Goal: Transaction & Acquisition: Purchase product/service

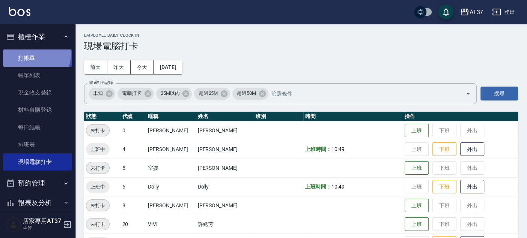
click at [35, 54] on link "打帳單" at bounding box center [37, 58] width 69 height 17
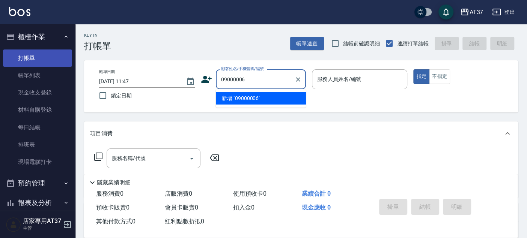
type input "09000006"
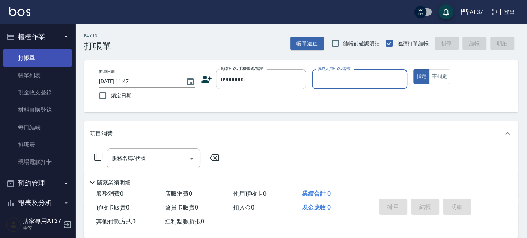
click at [413, 69] on button "指定" at bounding box center [421, 76] width 16 height 15
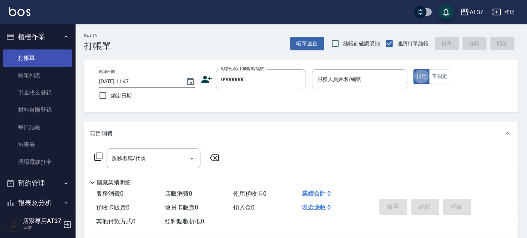
type button "true"
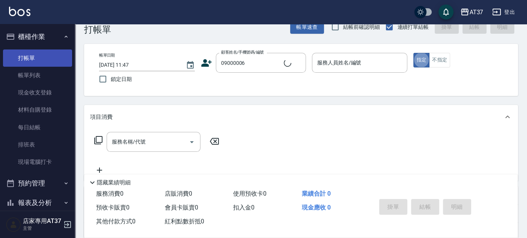
type input "新客人 姓名未設定/09000006/null"
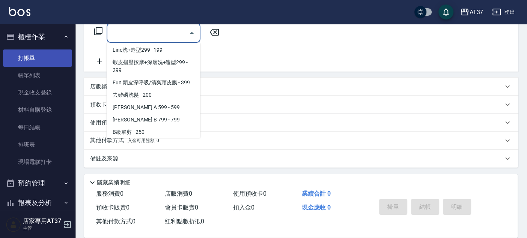
scroll to position [126, 0]
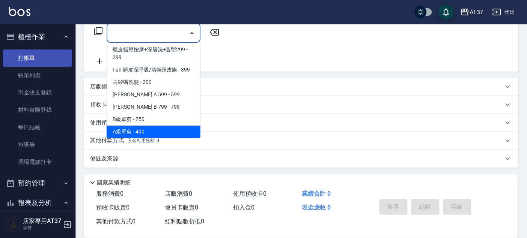
type input "A級單剪(202)"
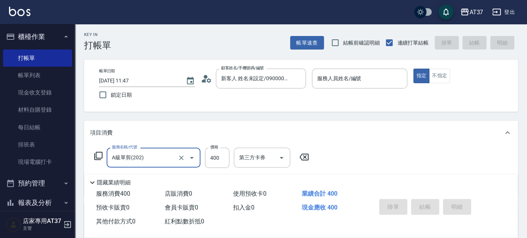
scroll to position [0, 0]
click at [339, 80] on div "服務人員姓名/編號 服務人員姓名/編號" at bounding box center [360, 79] width 96 height 20
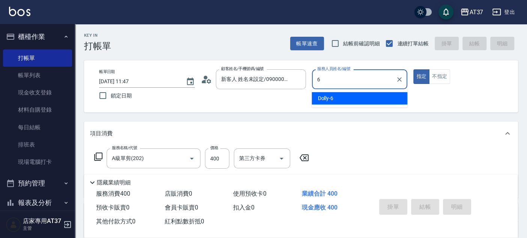
type input "Dolly-6"
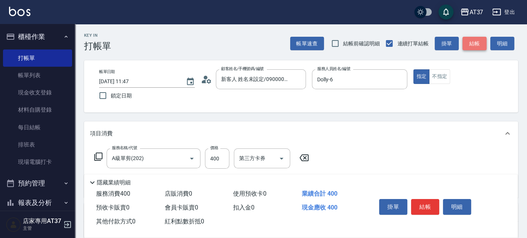
click at [483, 42] on button "結帳" at bounding box center [474, 44] width 24 height 14
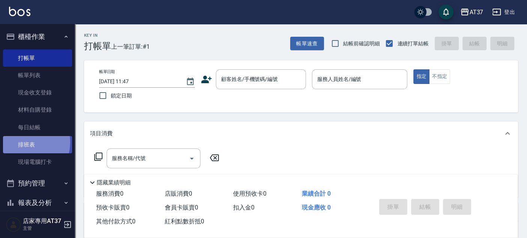
click at [24, 143] on link "排班表" at bounding box center [37, 144] width 69 height 17
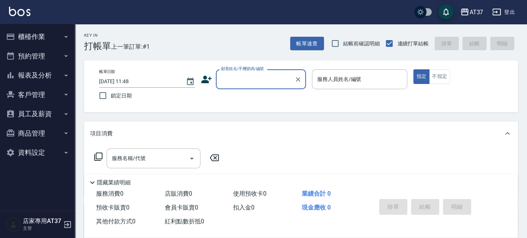
click at [37, 71] on button "報表及分析" at bounding box center [37, 76] width 69 height 20
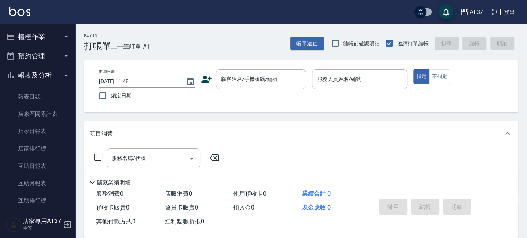
scroll to position [125, 0]
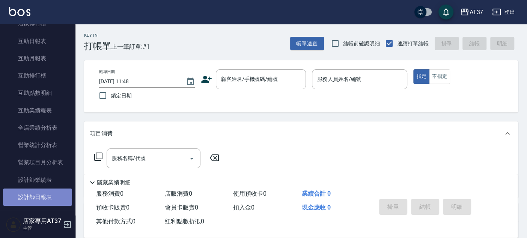
click at [62, 193] on link "設計師日報表" at bounding box center [37, 197] width 69 height 17
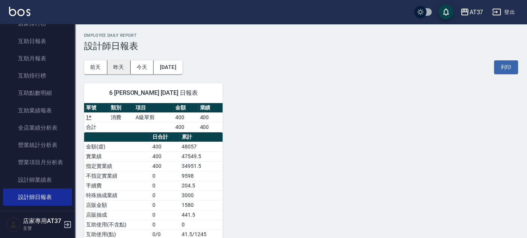
click at [121, 61] on button "昨天" at bounding box center [118, 67] width 23 height 14
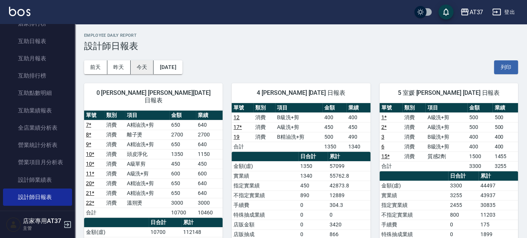
click at [140, 65] on button "今天" at bounding box center [142, 67] width 23 height 14
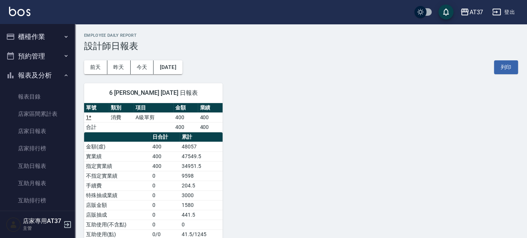
click at [184, 60] on div "前天 昨天 今天 2025/10/15 列印" at bounding box center [301, 67] width 434 height 32
click at [182, 63] on button "2025/10/15" at bounding box center [167, 67] width 29 height 14
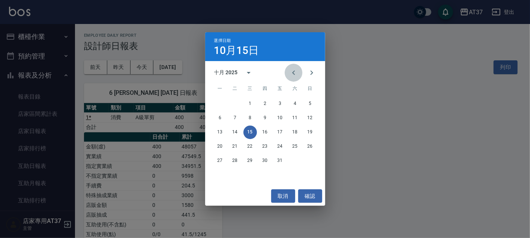
click at [296, 71] on icon "Previous month" at bounding box center [293, 72] width 9 height 9
click at [307, 119] on button "14" at bounding box center [311, 118] width 14 height 14
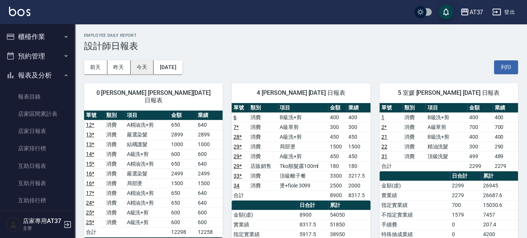
click at [149, 70] on button "今天" at bounding box center [142, 67] width 23 height 14
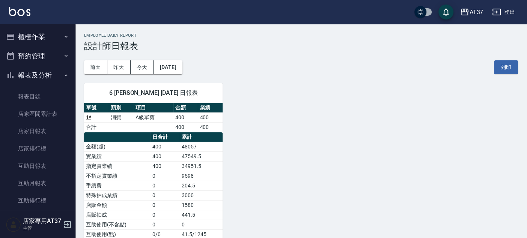
click at [35, 32] on button "櫃檯作業" at bounding box center [37, 37] width 69 height 20
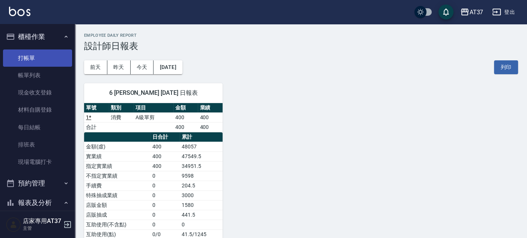
click at [34, 52] on link "打帳單" at bounding box center [37, 58] width 69 height 17
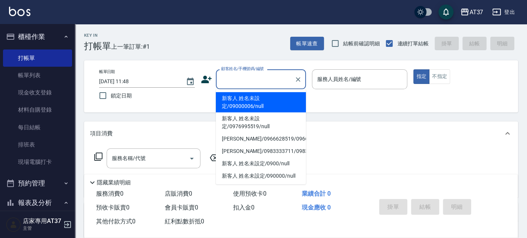
click at [259, 81] on input "顧客姓名/手機號碼/編號" at bounding box center [255, 79] width 72 height 13
click at [266, 104] on li "新客人 姓名未設定/09000006/null" at bounding box center [261, 102] width 90 height 20
type input "新客人 姓名未設定/09000006/null"
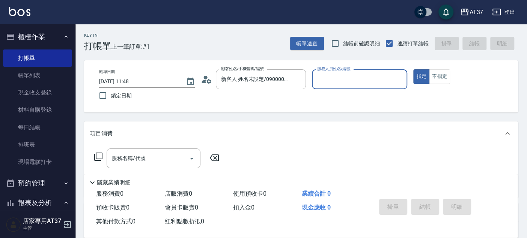
click at [330, 83] on input "服務人員姓名/編號" at bounding box center [359, 79] width 89 height 13
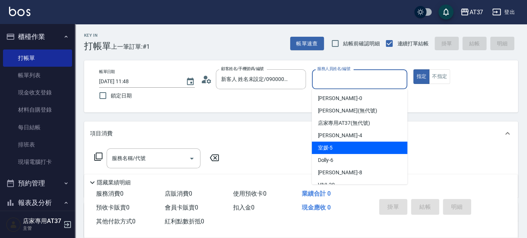
click at [348, 146] on div "室媛 -5" at bounding box center [359, 148] width 96 height 12
type input "室媛-5"
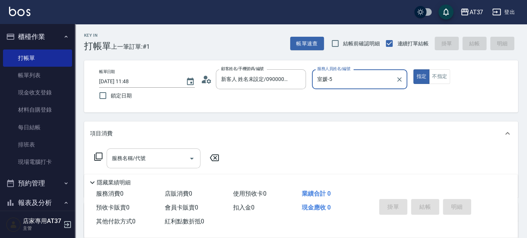
click at [160, 158] on input "服務名稱/代號" at bounding box center [148, 158] width 76 height 13
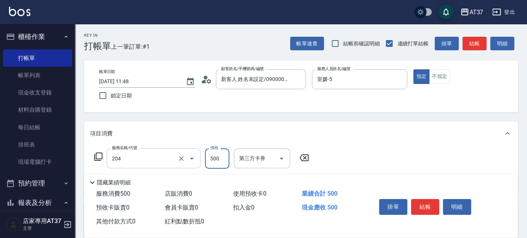
type input "A級洗+剪(204)"
click at [477, 42] on button "結帳" at bounding box center [474, 44] width 24 height 14
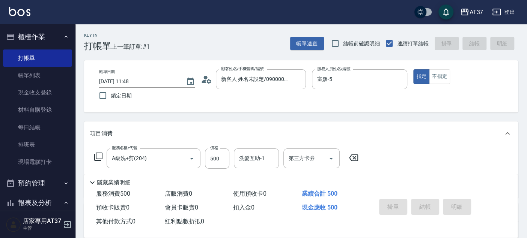
type input "2025/10/15 12:22"
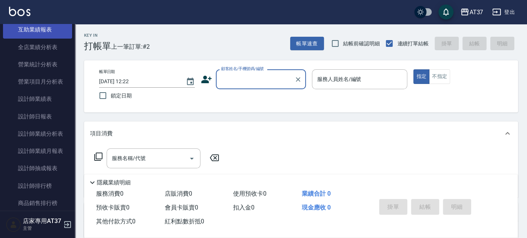
scroll to position [375, 0]
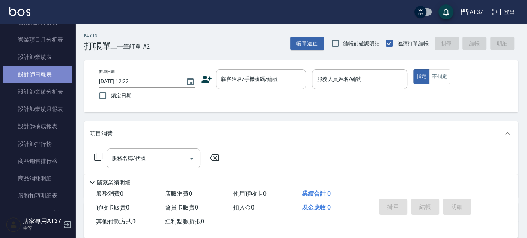
click at [52, 74] on link "設計師日報表" at bounding box center [37, 74] width 69 height 17
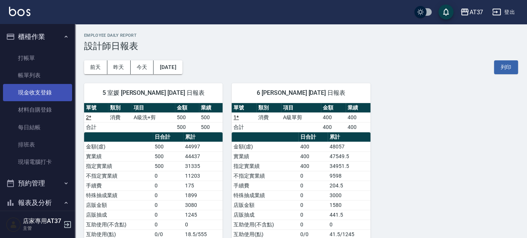
click at [44, 56] on link "打帳單" at bounding box center [37, 58] width 69 height 17
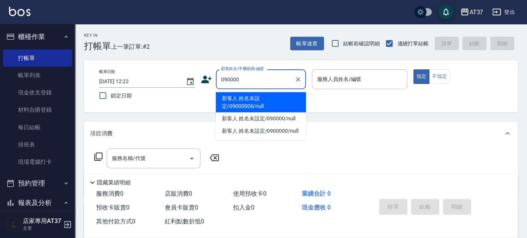
type input "新客人 姓名未設定/09000006/null"
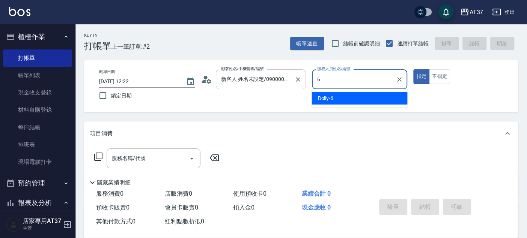
type input "Dolly-6"
type button "true"
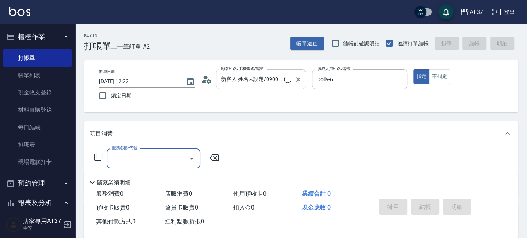
type input "新客人 姓名未設定/090000/null"
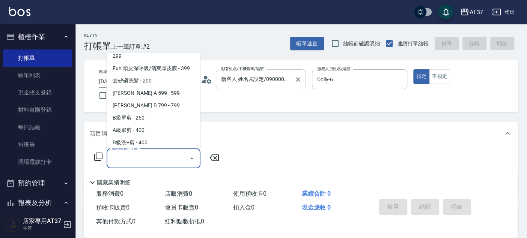
scroll to position [151, 0]
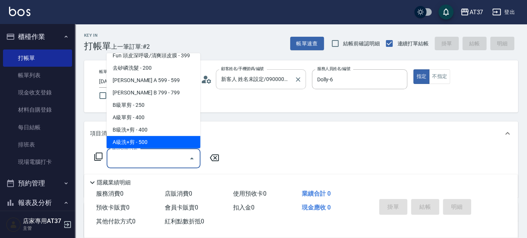
type input "A級洗+剪(204)"
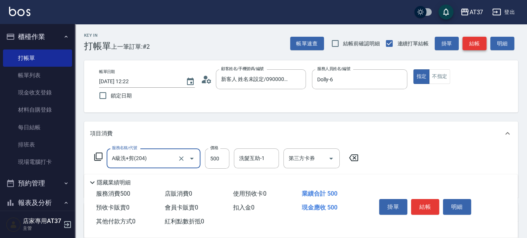
click at [473, 45] on button "結帳" at bounding box center [474, 44] width 24 height 14
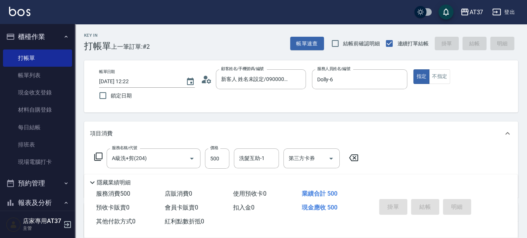
type input "2025/10/15 12:58"
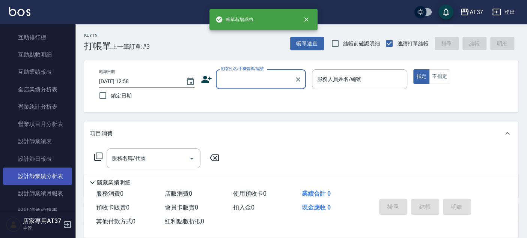
scroll to position [292, 0]
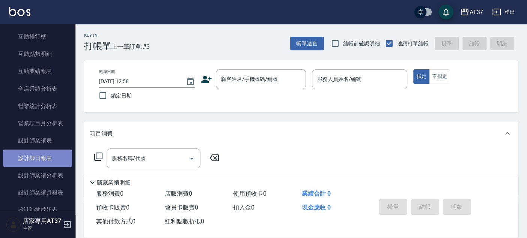
click at [47, 157] on link "設計師日報表" at bounding box center [37, 158] width 69 height 17
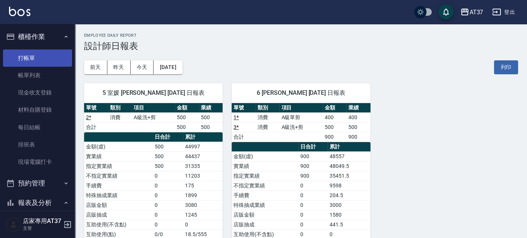
click at [38, 62] on link "打帳單" at bounding box center [37, 58] width 69 height 17
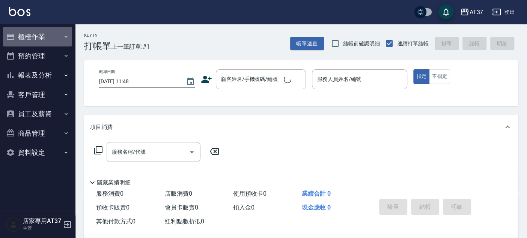
click at [27, 34] on button "櫃檯作業" at bounding box center [37, 37] width 69 height 20
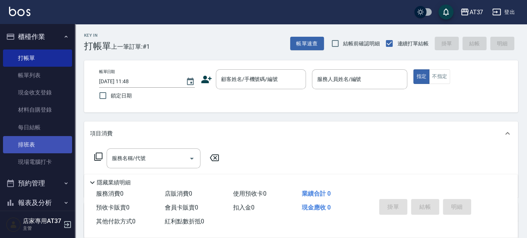
click at [51, 146] on link "排班表" at bounding box center [37, 144] width 69 height 17
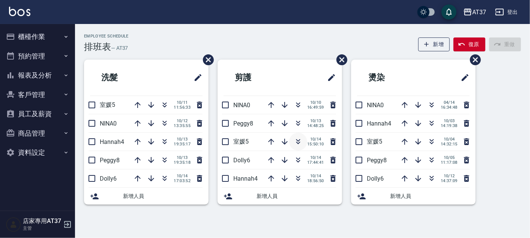
click at [295, 143] on icon "button" at bounding box center [298, 141] width 9 height 9
